Goal: Task Accomplishment & Management: Use online tool/utility

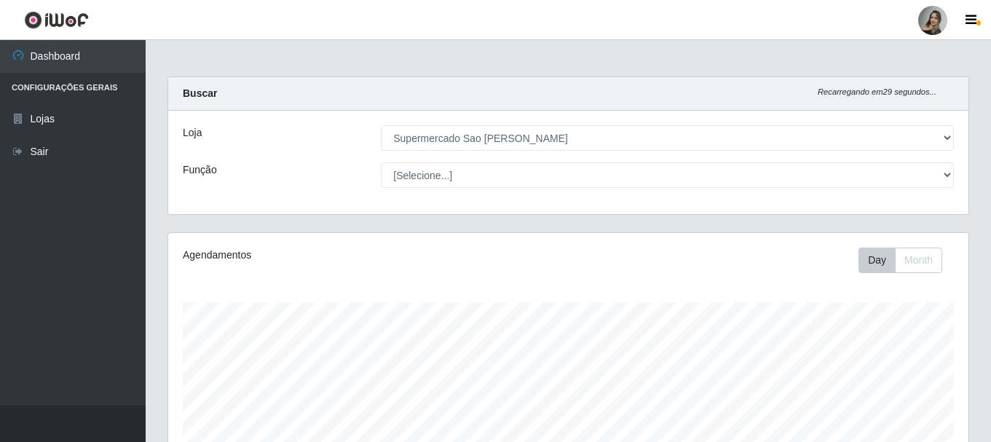
select select "383"
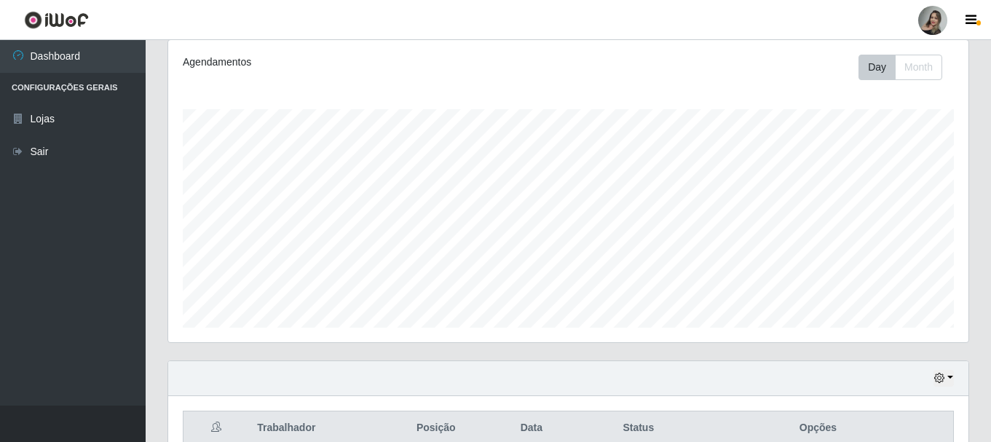
scroll to position [302, 800]
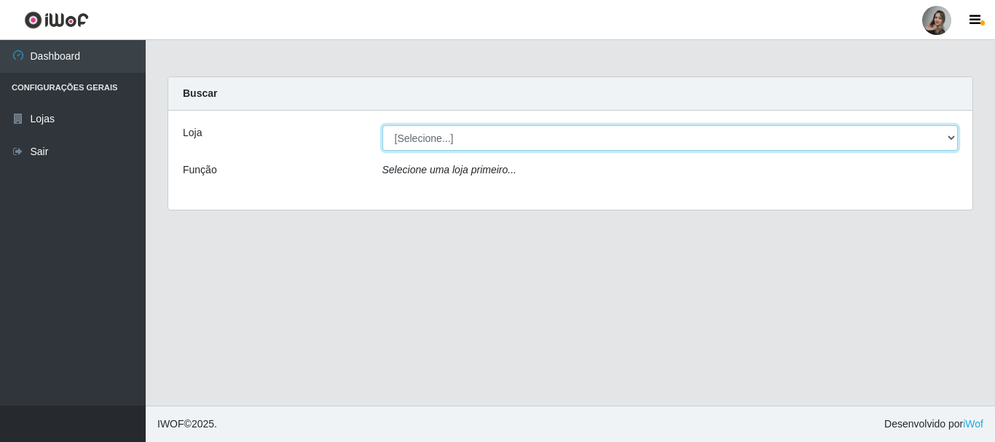
click at [455, 148] on select "[Selecione...] Supermercado Sao Francisco - Amarante" at bounding box center [670, 137] width 576 height 25
select select "383"
click at [382, 125] on select "[Selecione...] Supermercado Sao Francisco - Amarante" at bounding box center [670, 137] width 576 height 25
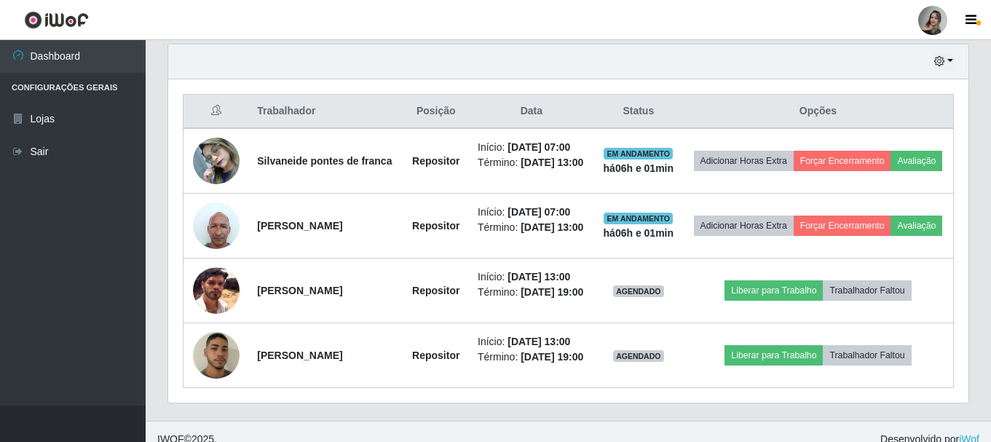
scroll to position [569, 0]
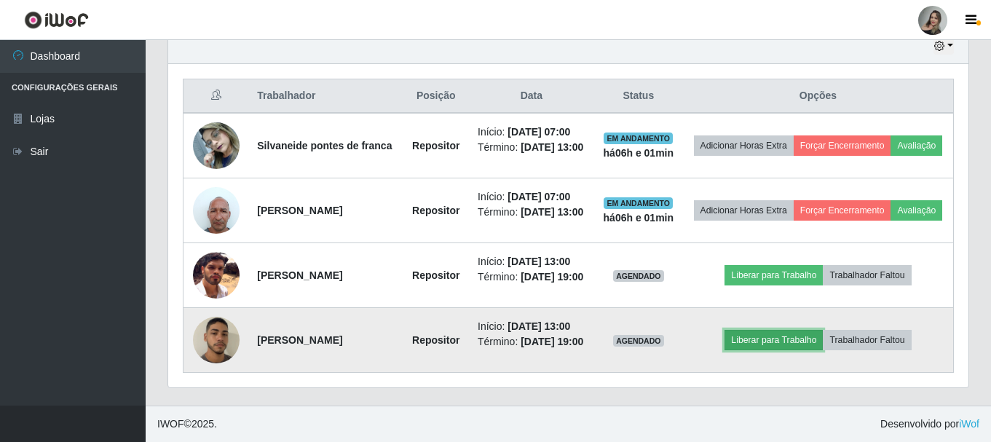
click at [751, 337] on button "Liberar para Trabalho" at bounding box center [774, 340] width 98 height 20
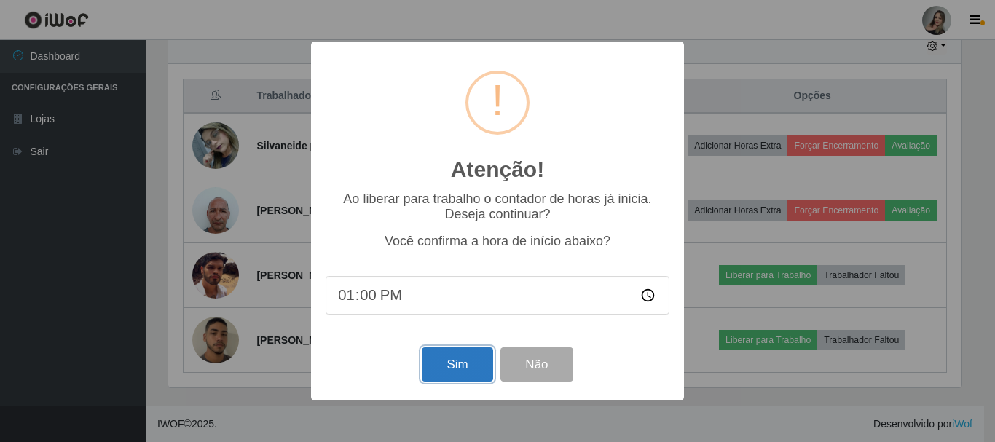
click at [441, 355] on button "Sim" at bounding box center [457, 364] width 71 height 34
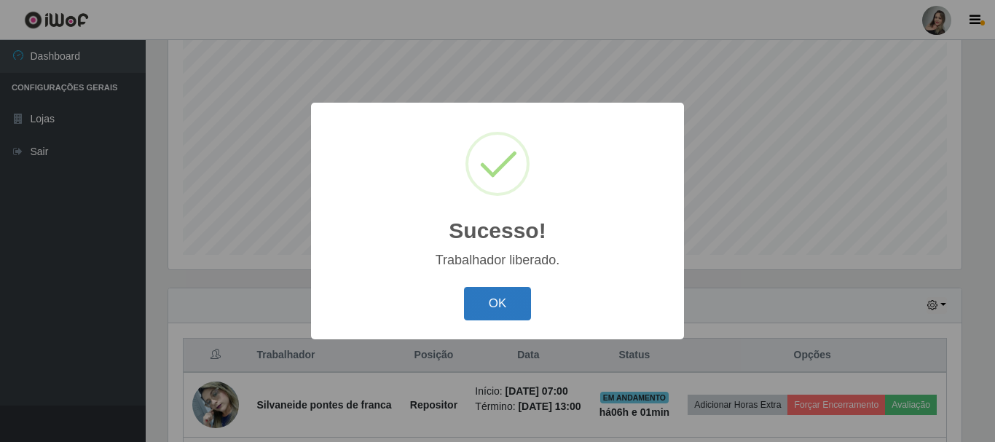
click at [510, 310] on button "OK" at bounding box center [498, 304] width 68 height 34
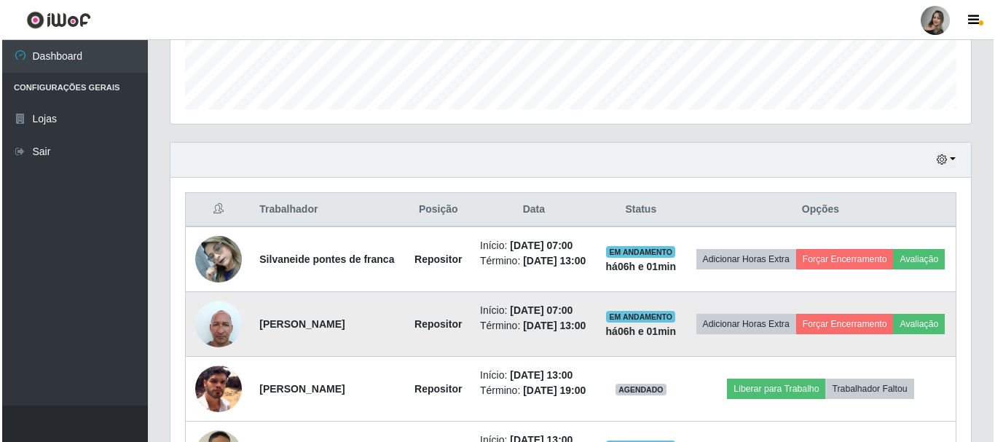
scroll to position [484, 0]
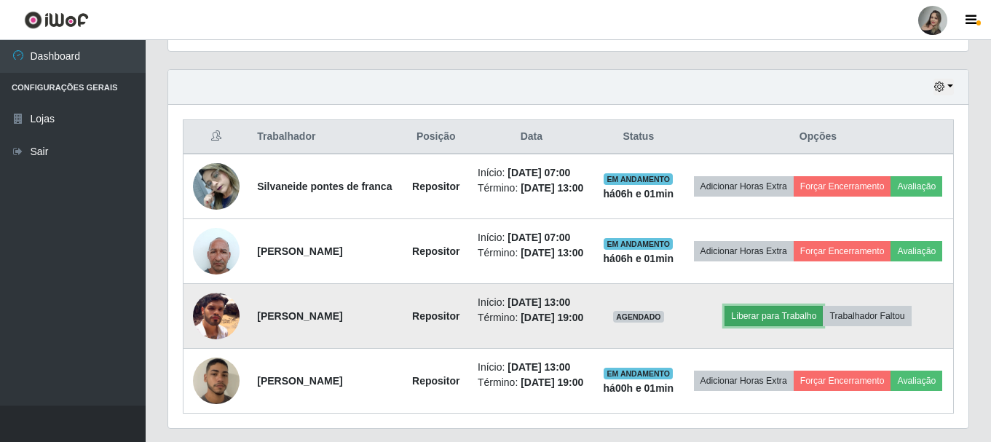
click at [774, 326] on button "Liberar para Trabalho" at bounding box center [774, 316] width 98 height 20
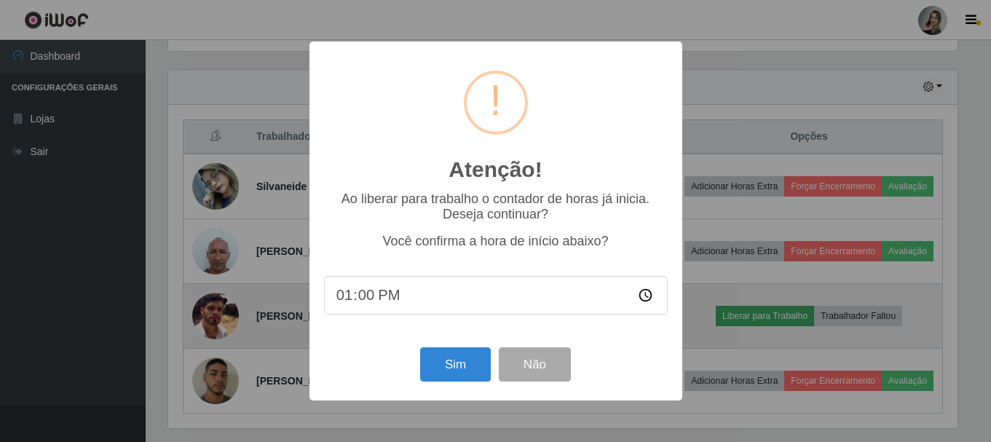
scroll to position [302, 793]
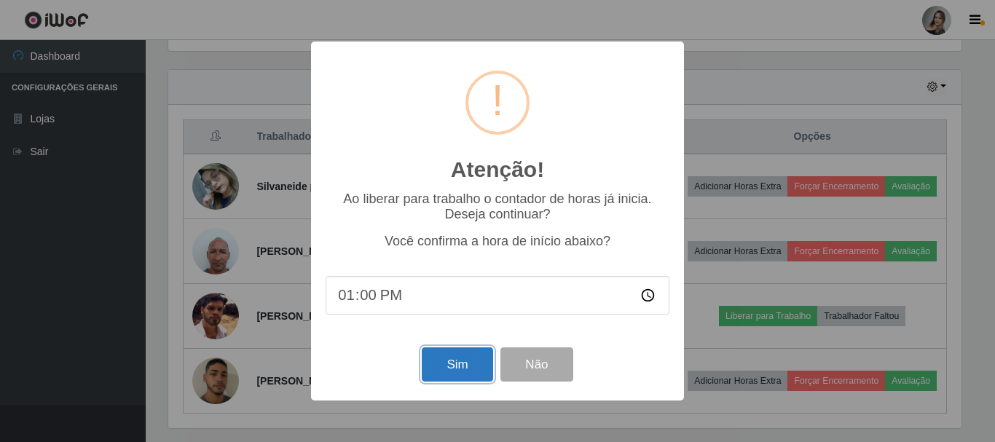
click at [454, 357] on button "Sim" at bounding box center [457, 364] width 71 height 34
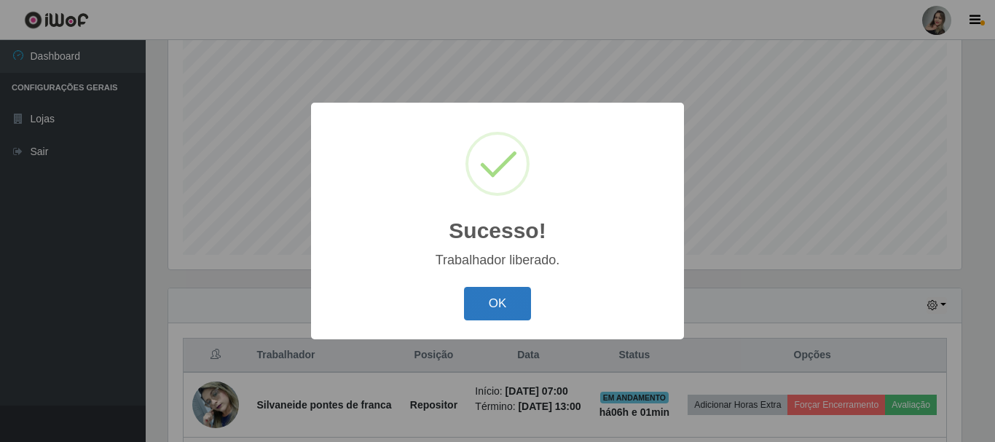
click at [491, 311] on button "OK" at bounding box center [498, 304] width 68 height 34
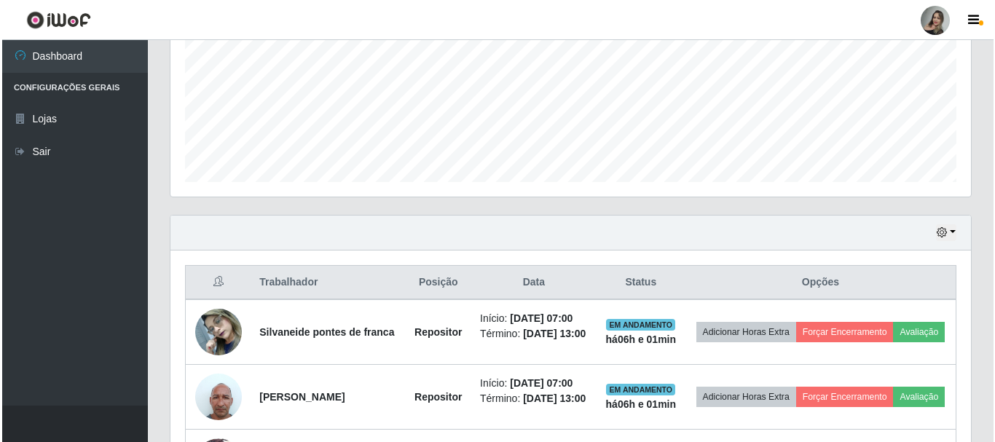
scroll to position [412, 0]
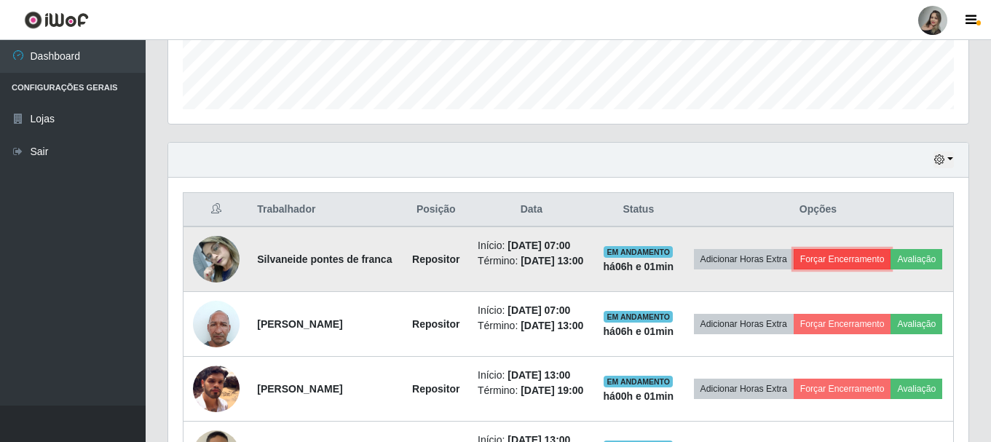
click at [881, 258] on button "Forçar Encerramento" at bounding box center [843, 259] width 98 height 20
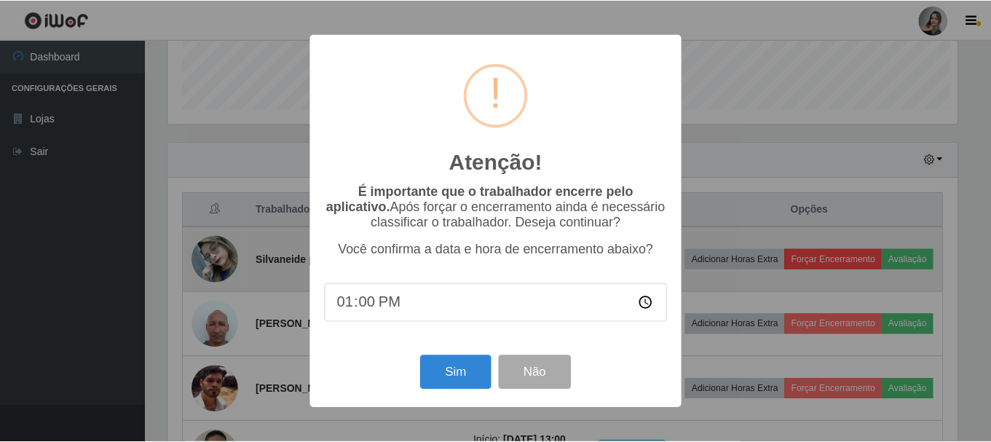
scroll to position [302, 793]
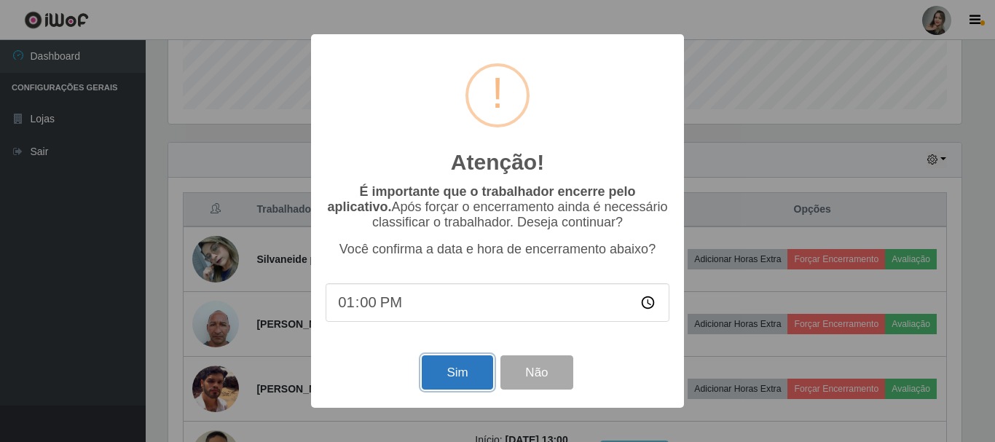
click at [464, 368] on button "Sim" at bounding box center [457, 372] width 71 height 34
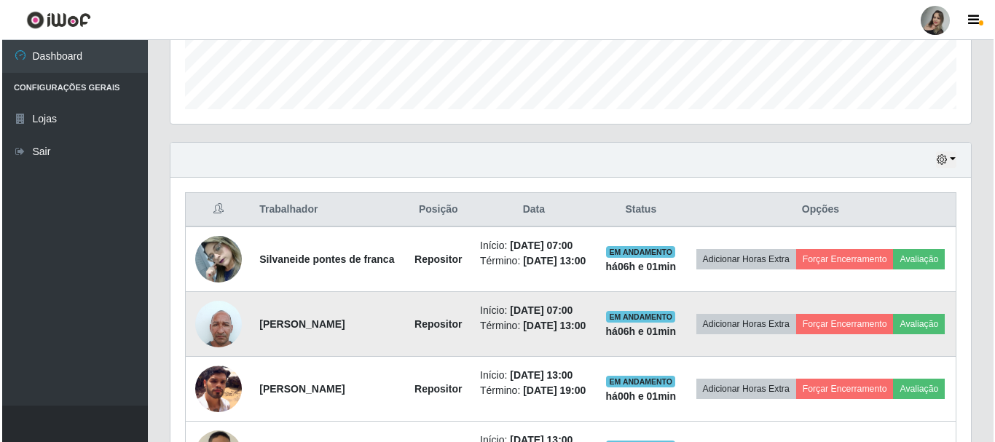
scroll to position [0, 0]
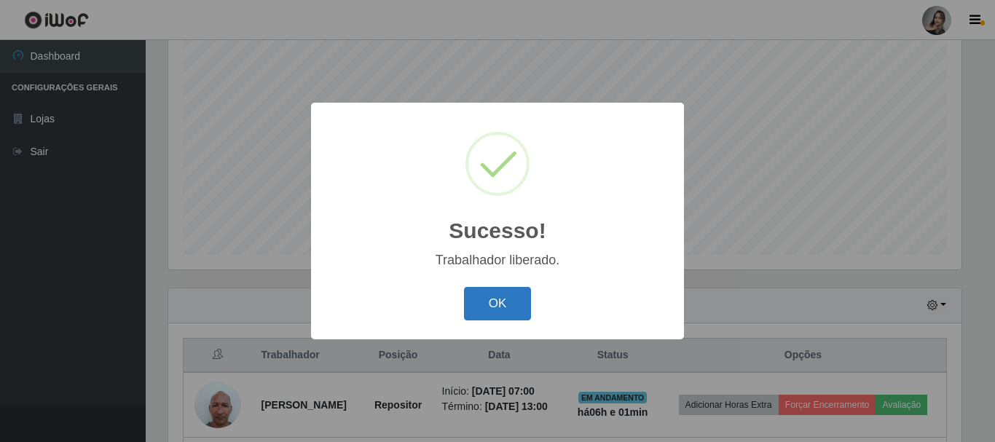
click at [504, 304] on button "OK" at bounding box center [498, 304] width 68 height 34
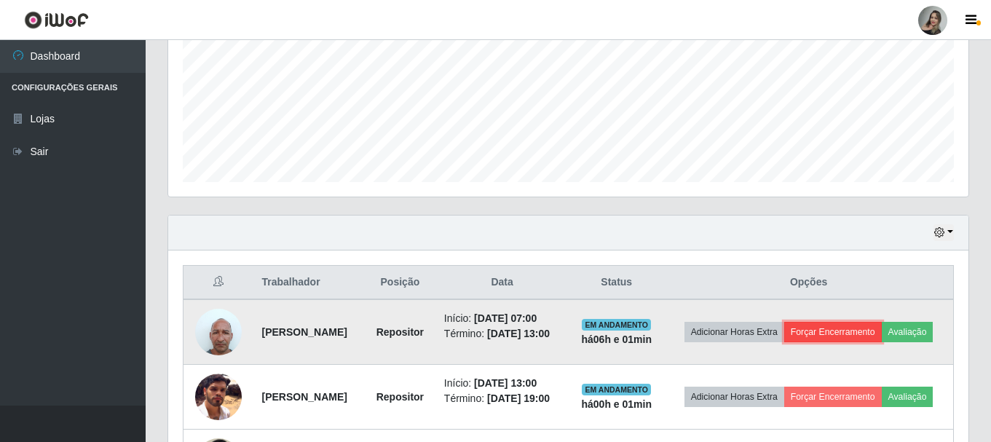
click at [882, 331] on button "Forçar Encerramento" at bounding box center [833, 332] width 98 height 20
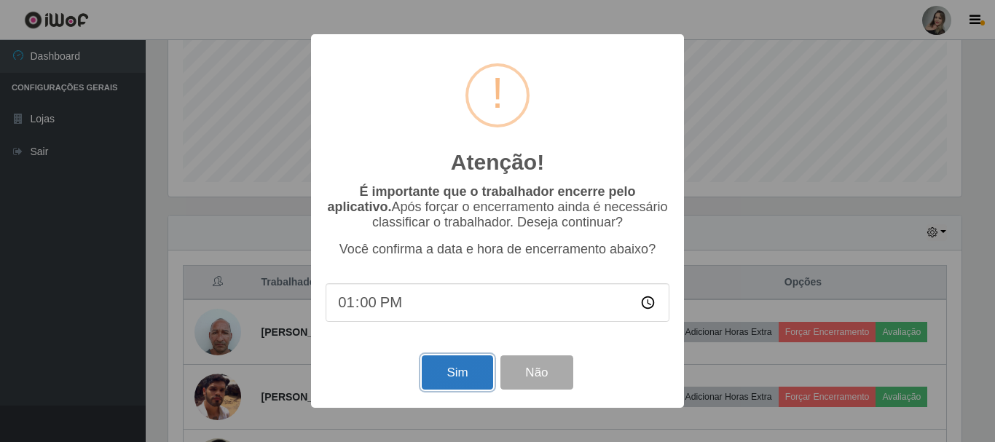
click at [473, 377] on button "Sim" at bounding box center [457, 372] width 71 height 34
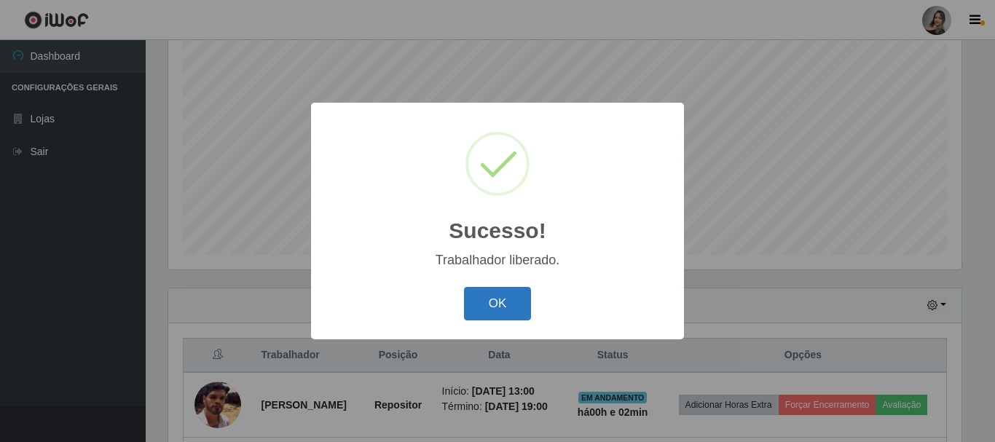
click at [510, 313] on button "OK" at bounding box center [498, 304] width 68 height 34
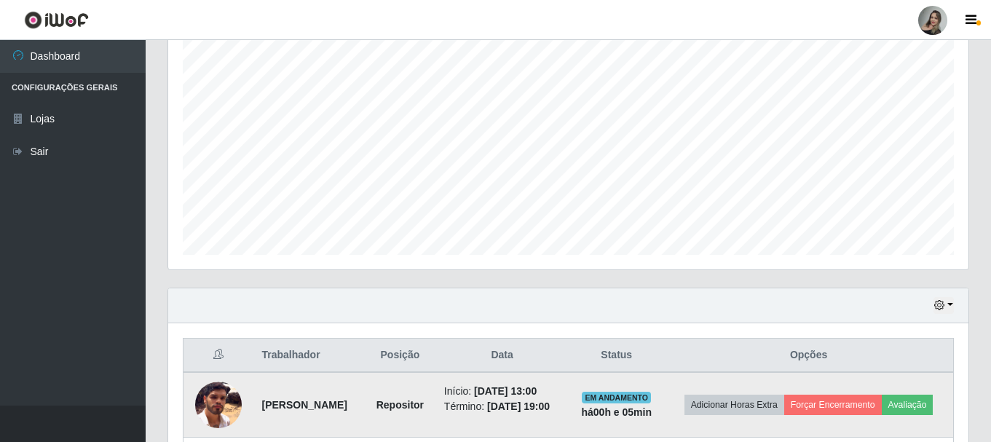
scroll to position [417, 0]
